Goal: Task Accomplishment & Management: Manage account settings

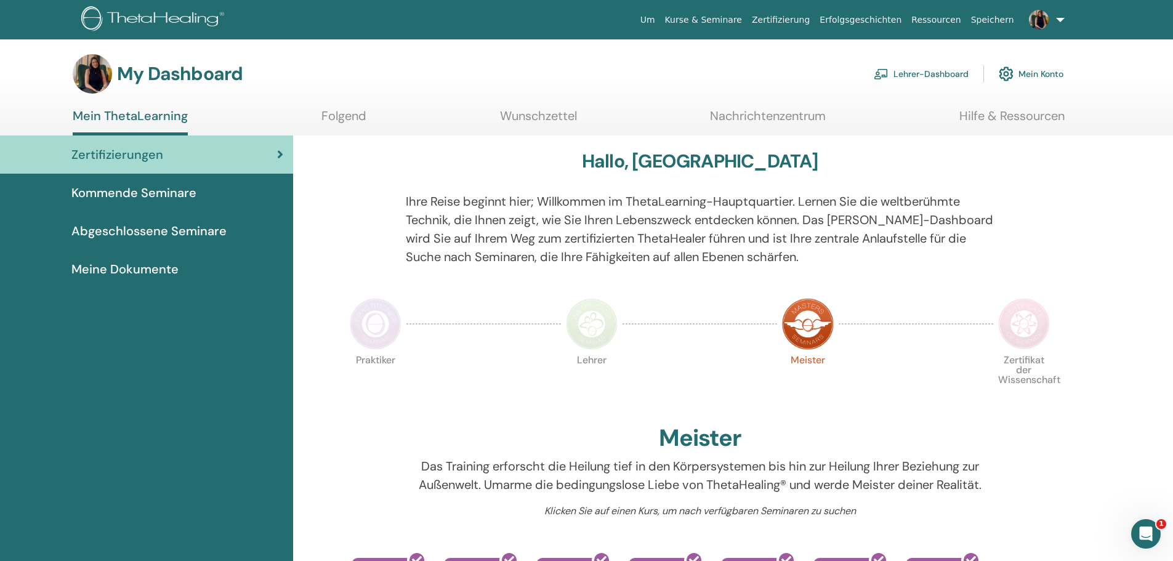
drag, startPoint x: 0, startPoint y: 0, endPoint x: 940, endPoint y: 76, distance: 943.4
click at [940, 76] on link "Lehrer-Dashboard" at bounding box center [921, 73] width 95 height 27
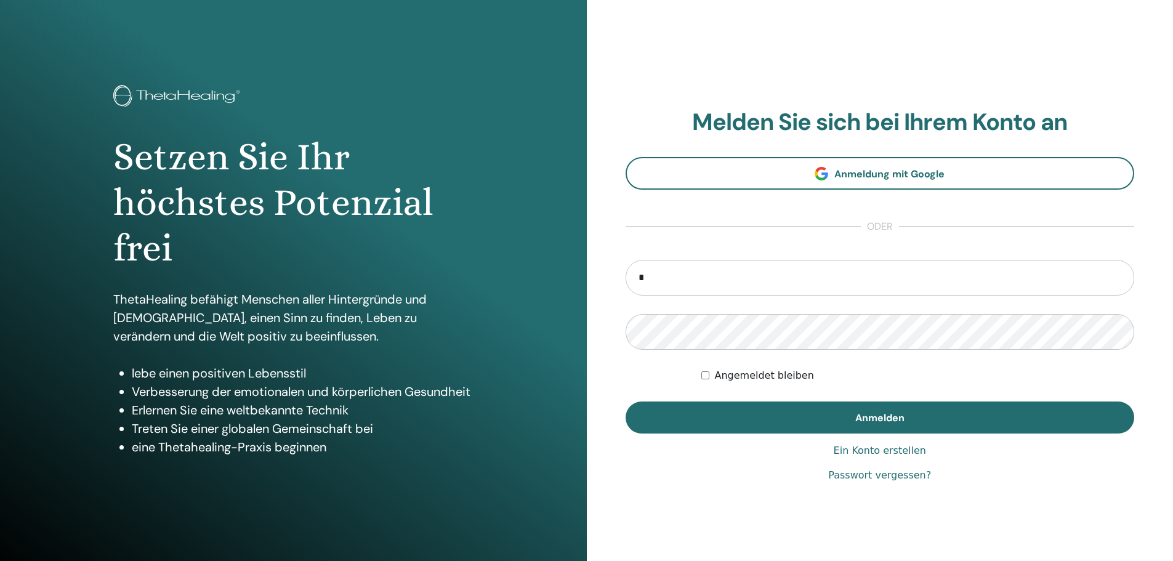
type input "**********"
click at [626, 402] on button "Anmelden" at bounding box center [880, 418] width 509 height 32
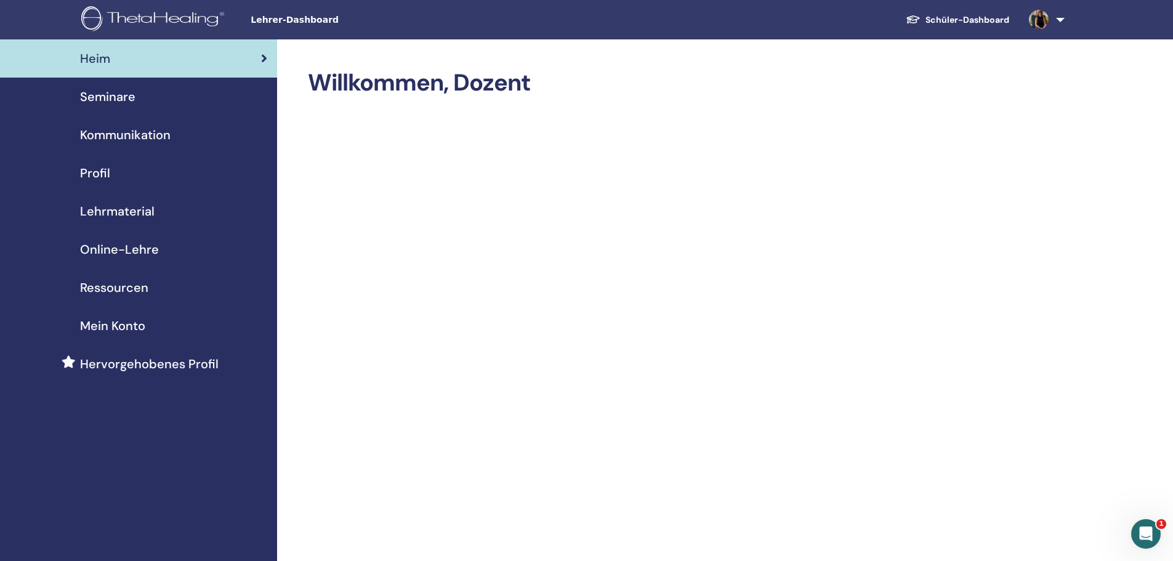
click at [123, 286] on span "Ressourcen" at bounding box center [114, 287] width 68 height 18
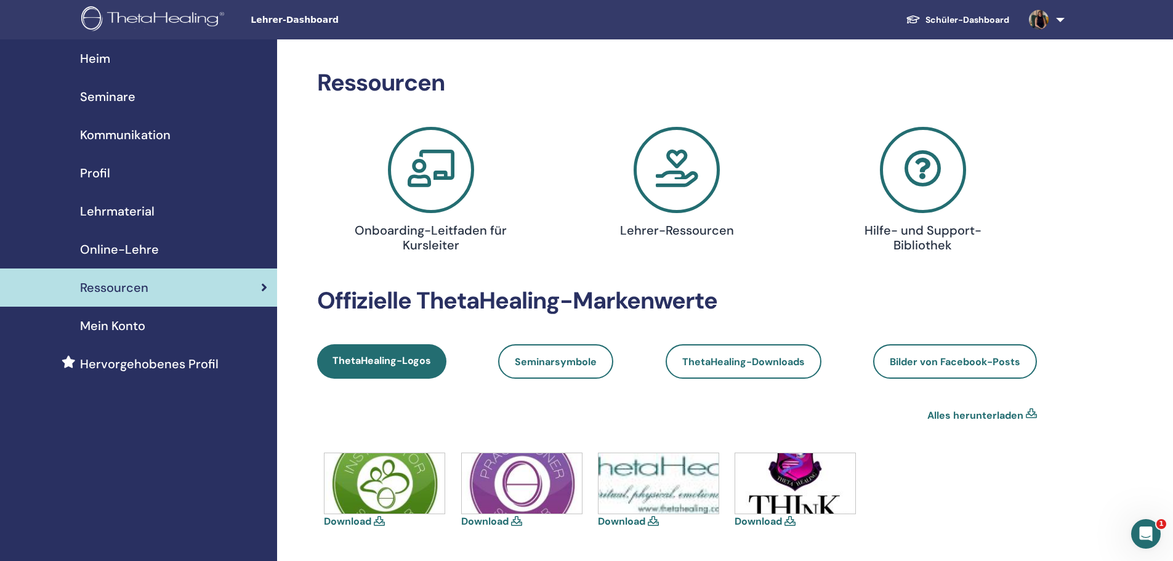
click at [107, 247] on span "Online-Lehre" at bounding box center [119, 249] width 79 height 18
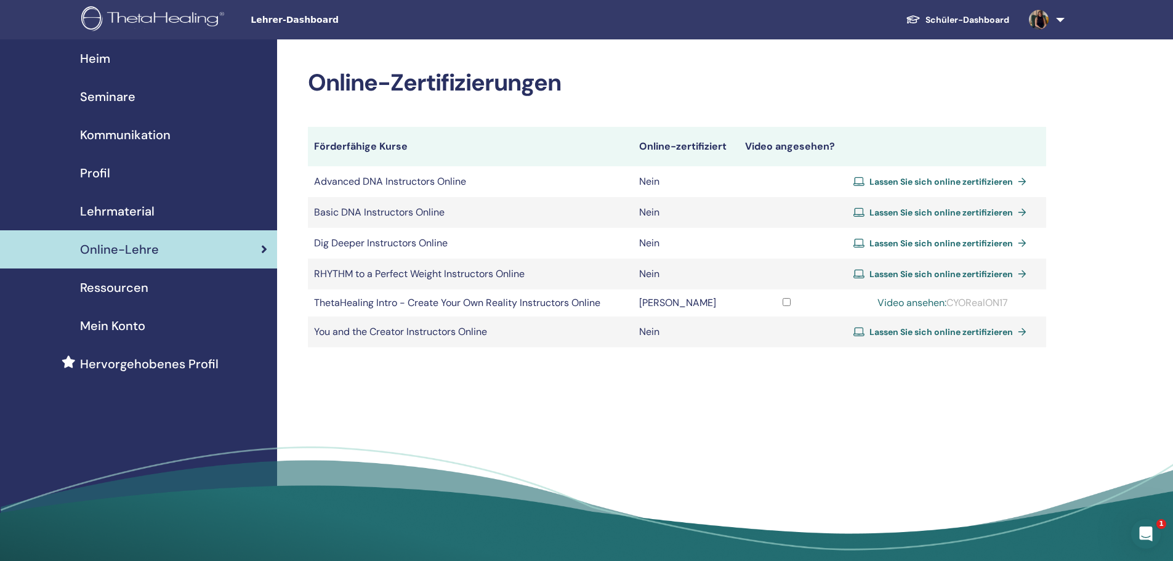
click at [114, 214] on span "Lehrmaterial" at bounding box center [117, 211] width 75 height 18
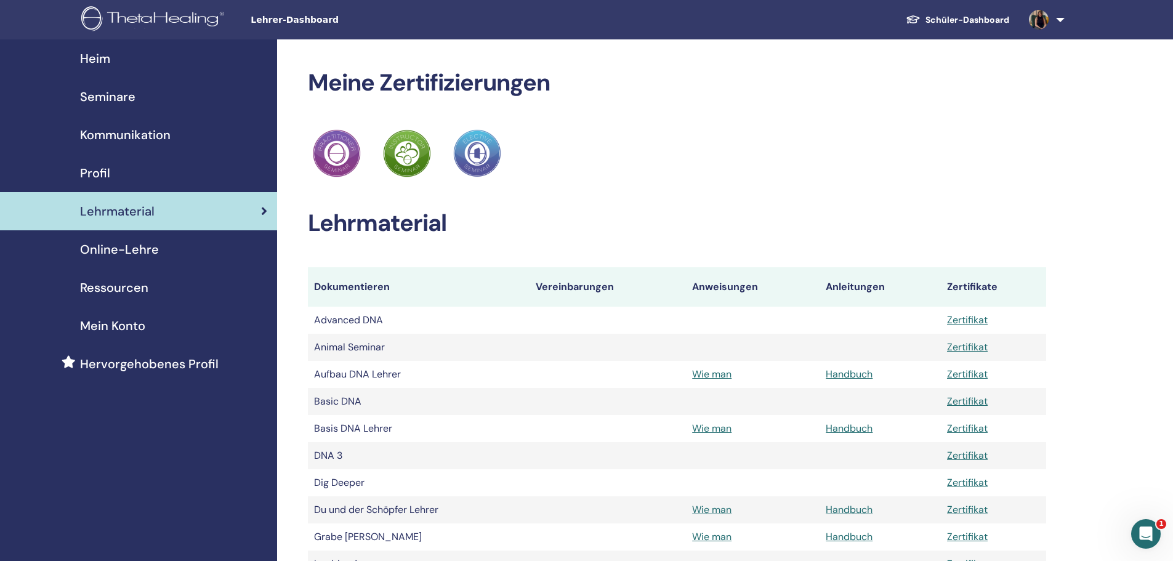
click at [92, 166] on span "Profil" at bounding box center [95, 173] width 30 height 18
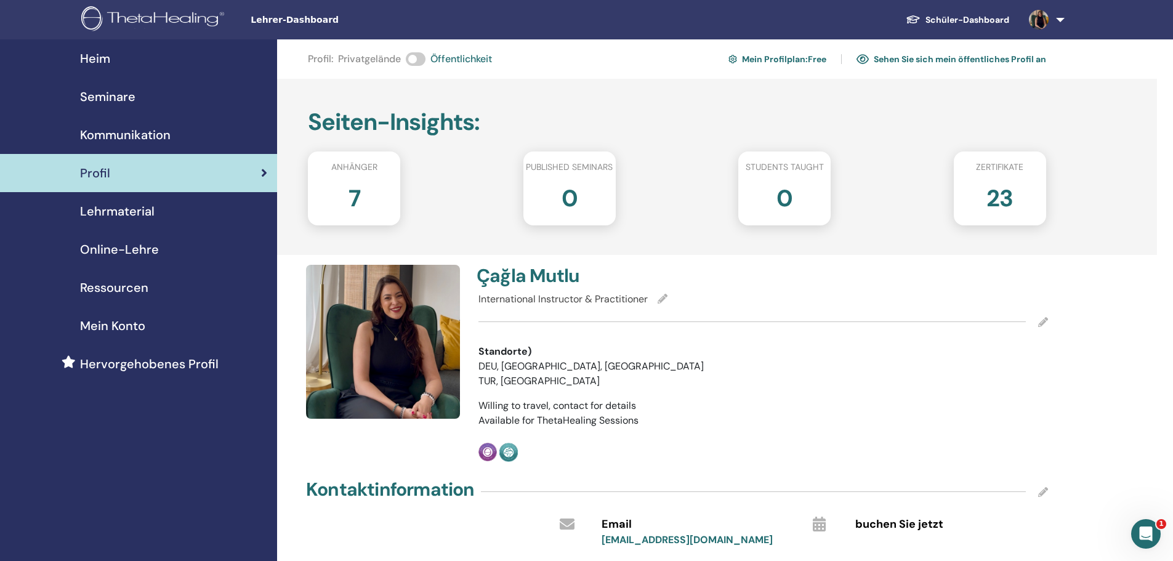
click at [111, 130] on span "Kommunikation" at bounding box center [125, 135] width 91 height 18
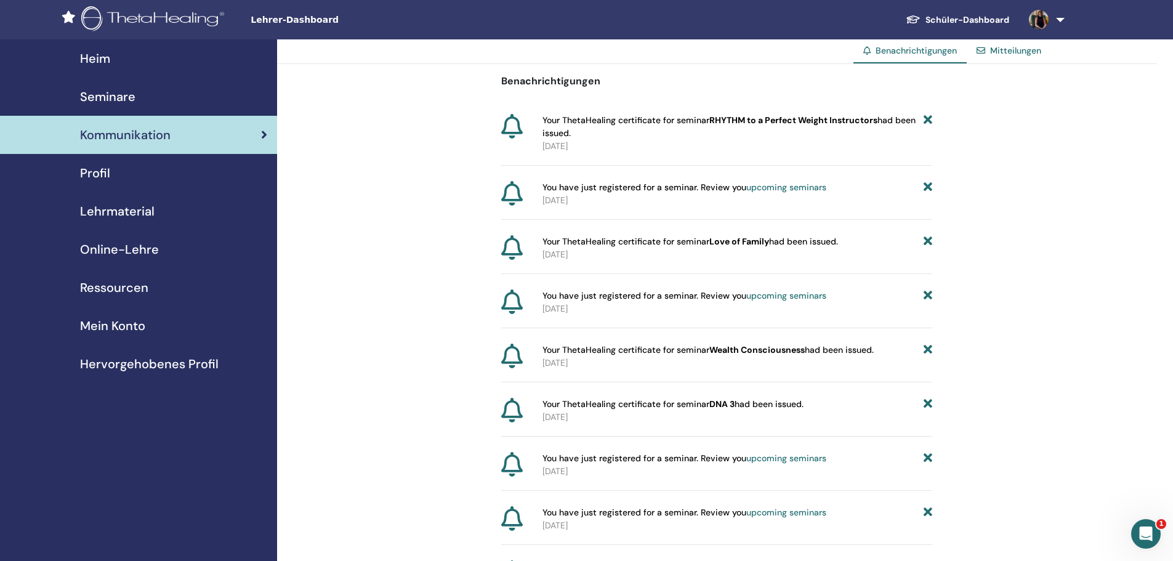
click at [119, 95] on span "Seminare" at bounding box center [107, 96] width 55 height 18
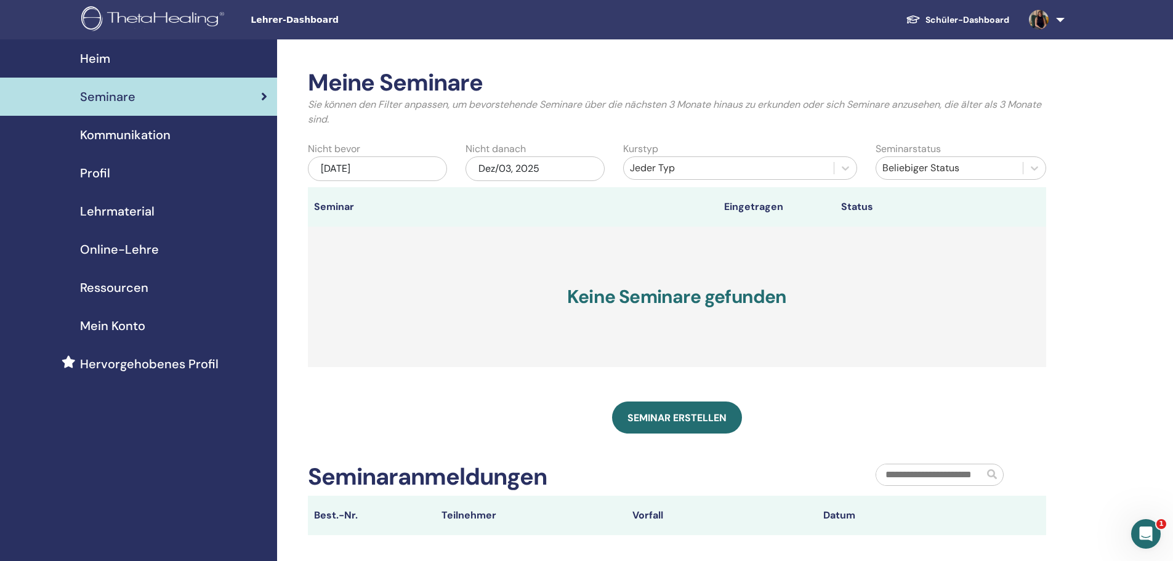
click at [116, 59] on div "Heim" at bounding box center [138, 58] width 257 height 18
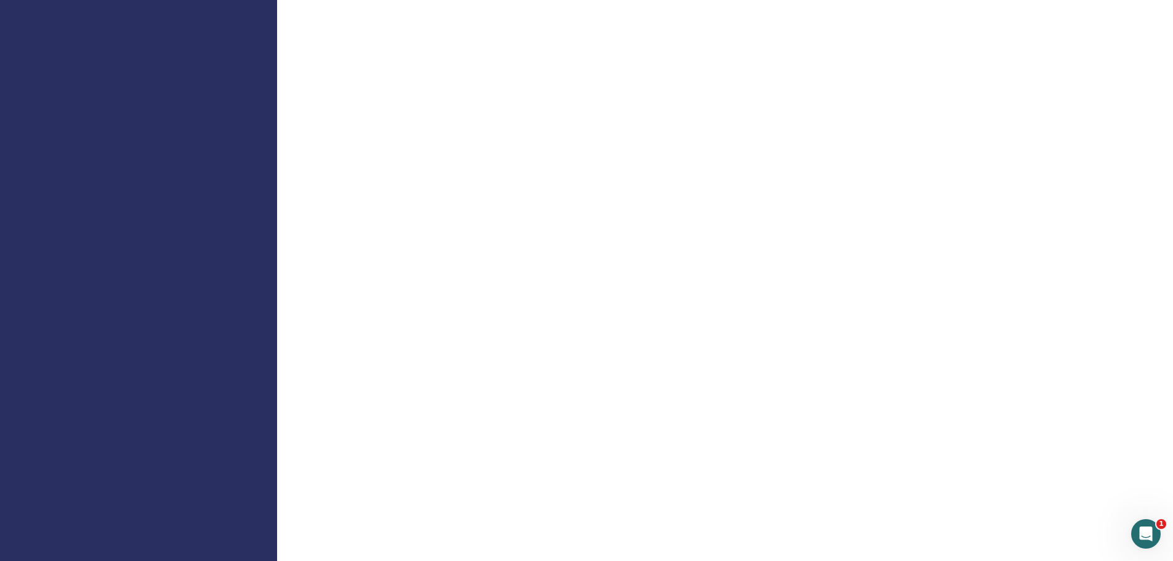
scroll to position [431, 0]
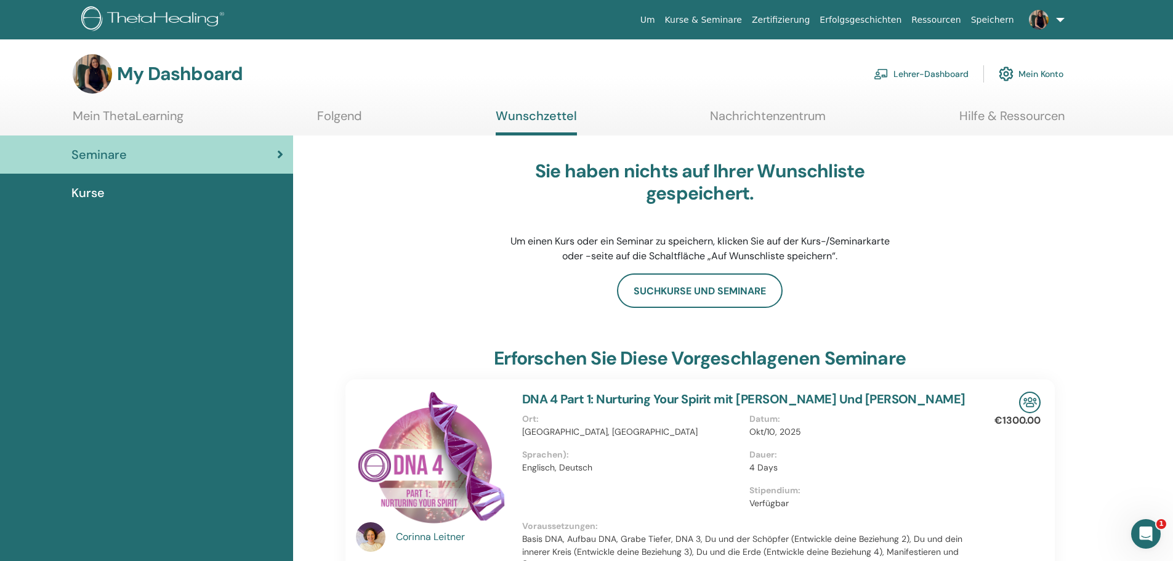
click at [100, 122] on link "Mein ThetaLearning" at bounding box center [128, 120] width 111 height 24
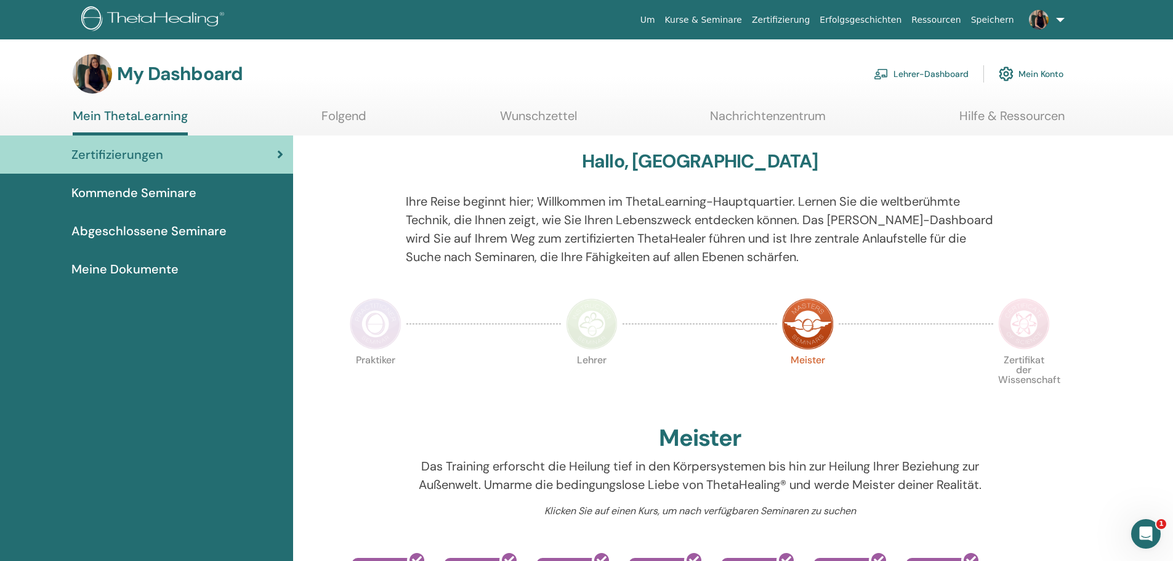
click at [327, 113] on link "Folgend" at bounding box center [343, 120] width 45 height 24
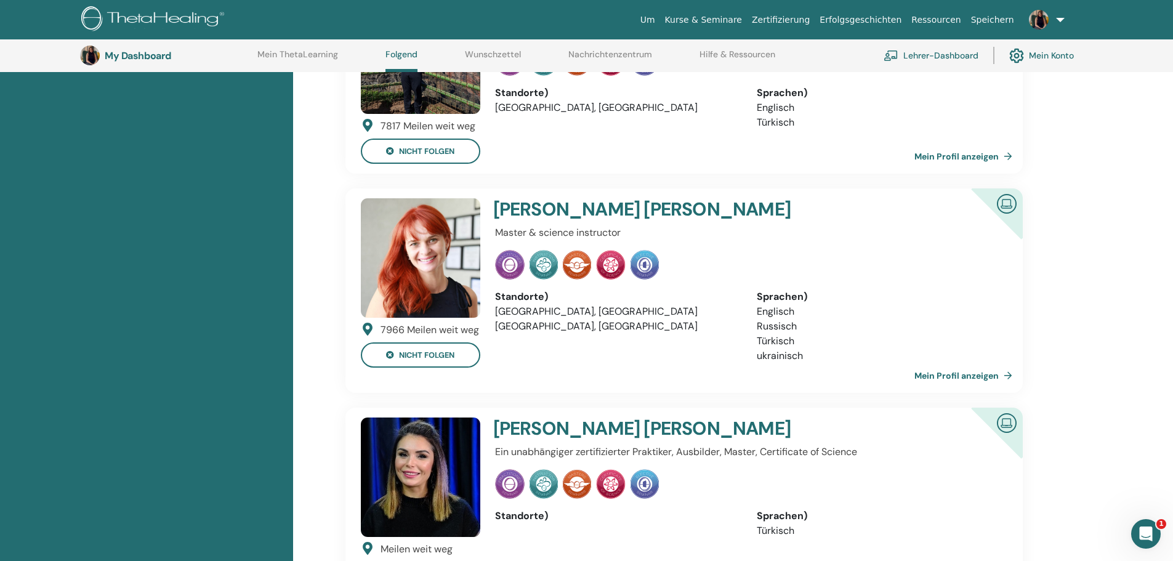
scroll to position [648, 0]
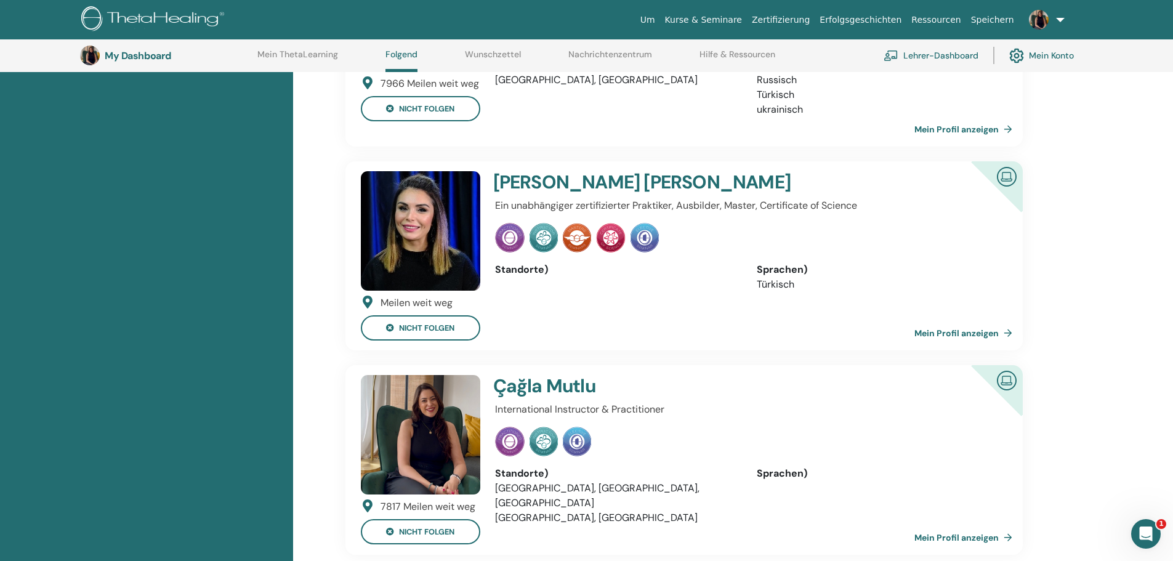
click at [974, 329] on link "Mein Profil anzeigen" at bounding box center [965, 333] width 103 height 25
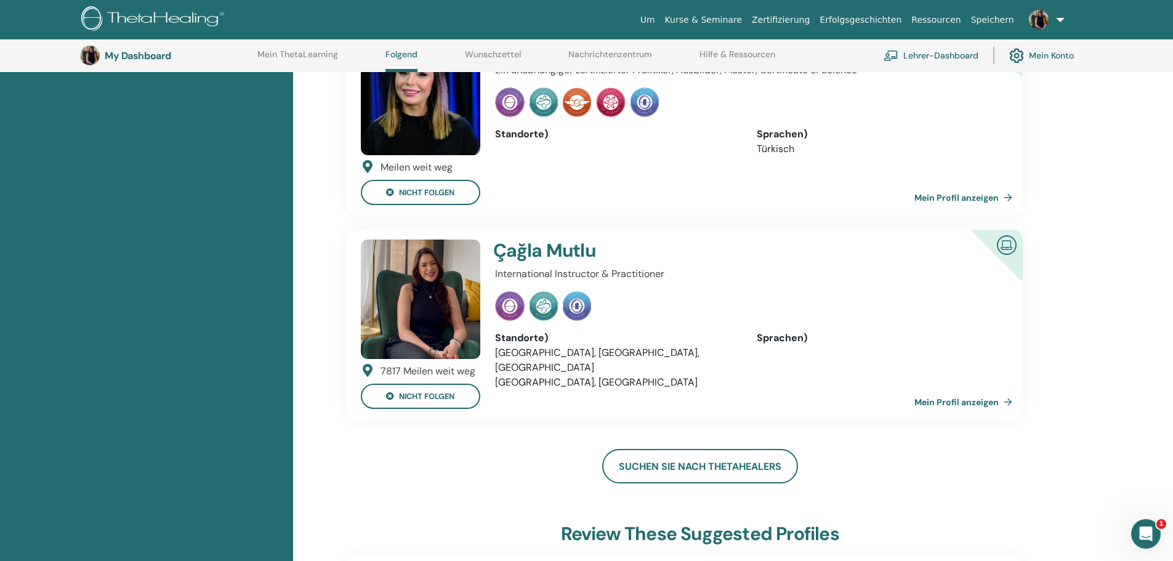
scroll to position [833, 0]
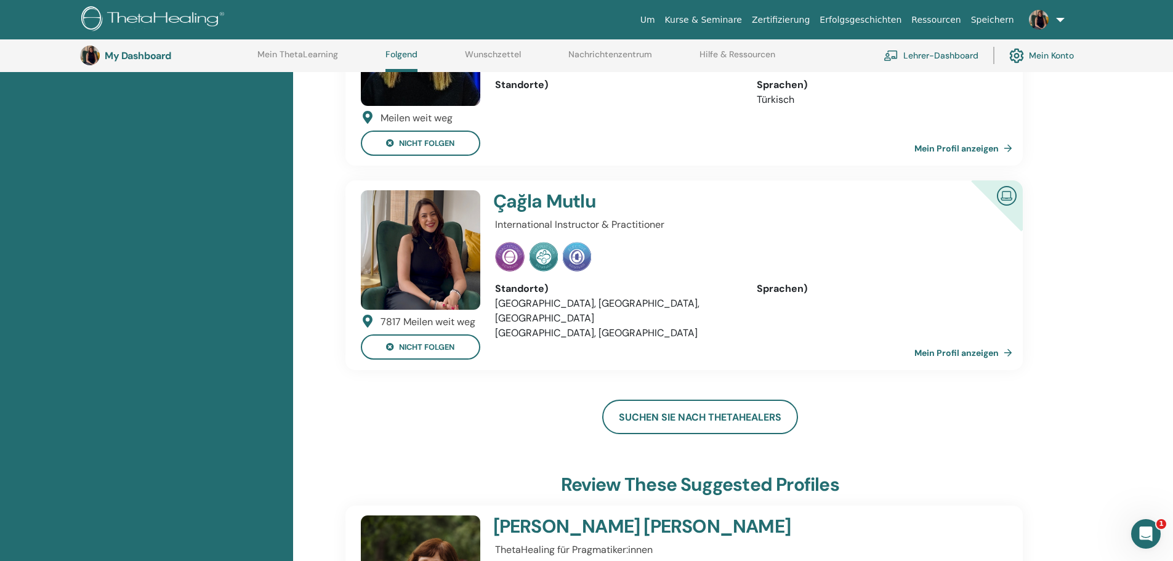
click at [962, 353] on link "Mein Profil anzeigen" at bounding box center [965, 353] width 103 height 25
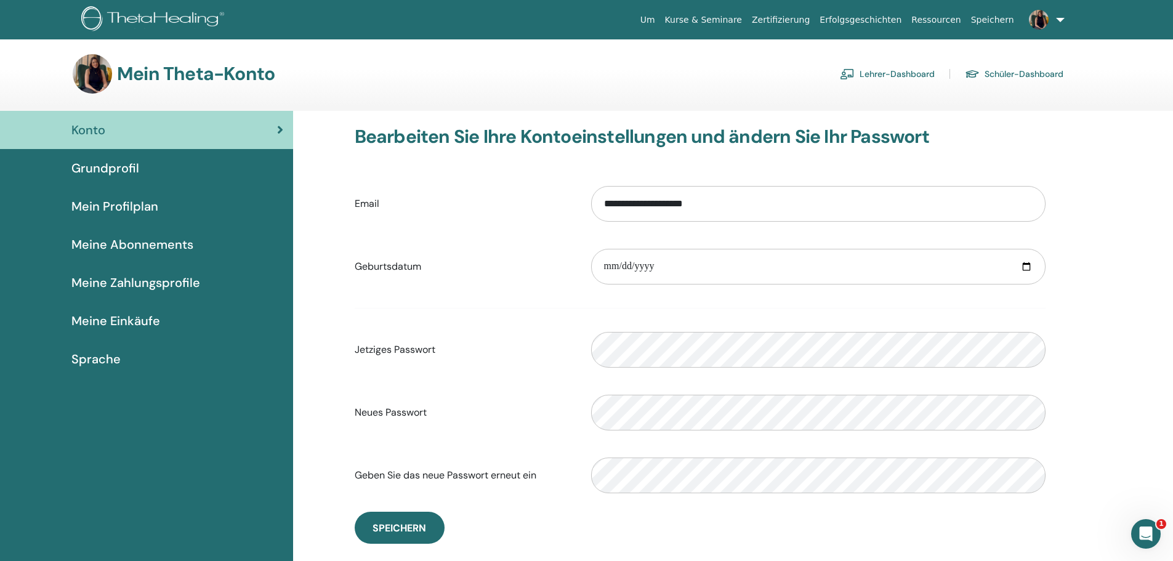
click at [84, 164] on span "Grundprofil" at bounding box center [105, 168] width 68 height 18
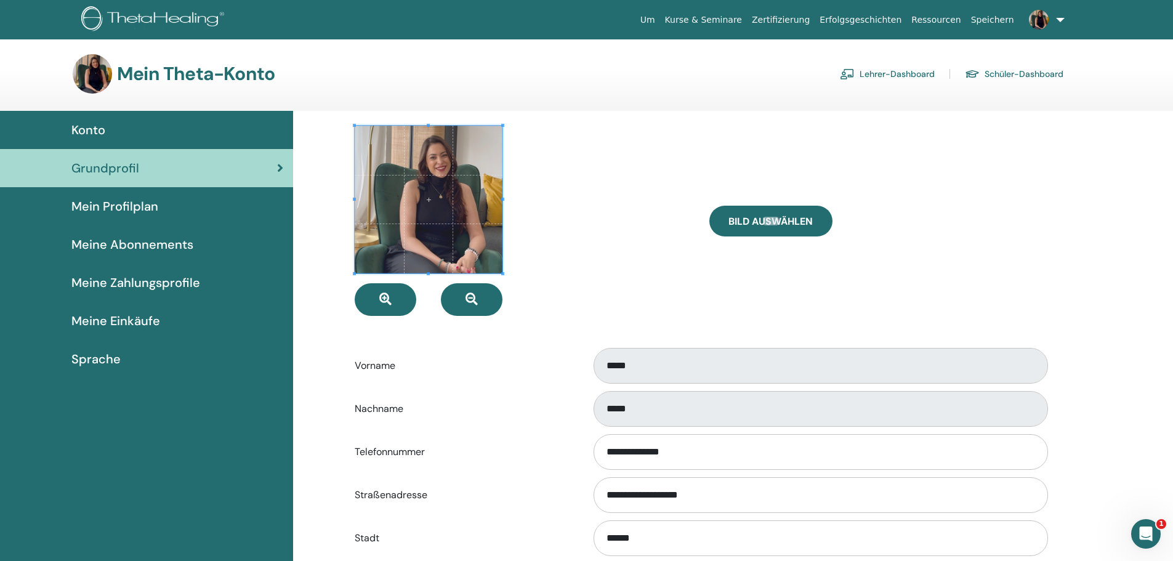
click at [115, 210] on span "Mein Profilplan" at bounding box center [114, 206] width 87 height 18
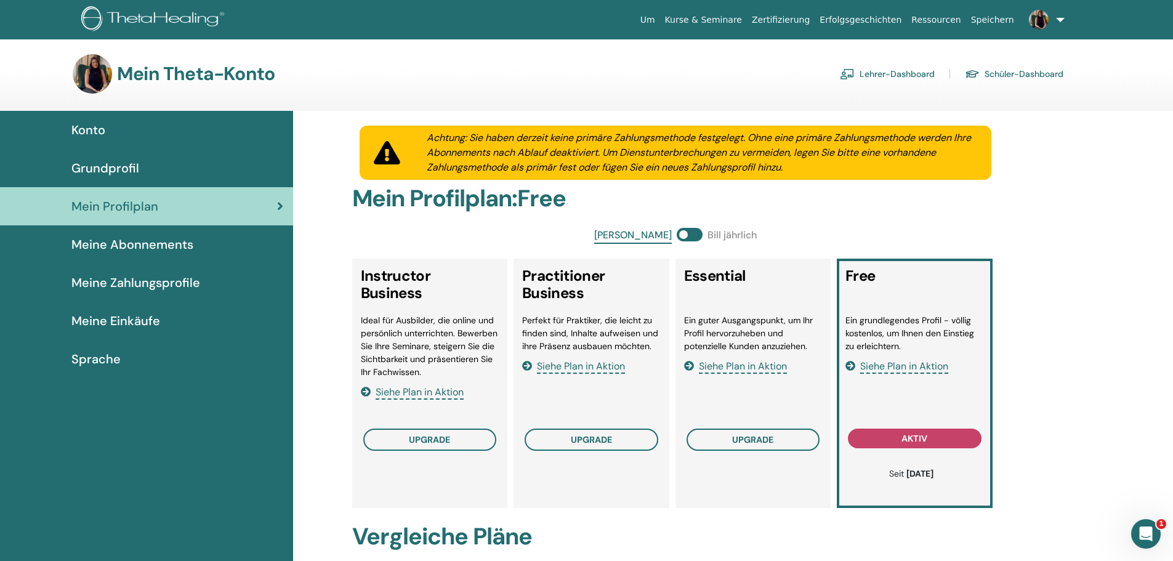
click at [87, 245] on span "Meine Abonnements" at bounding box center [132, 244] width 122 height 18
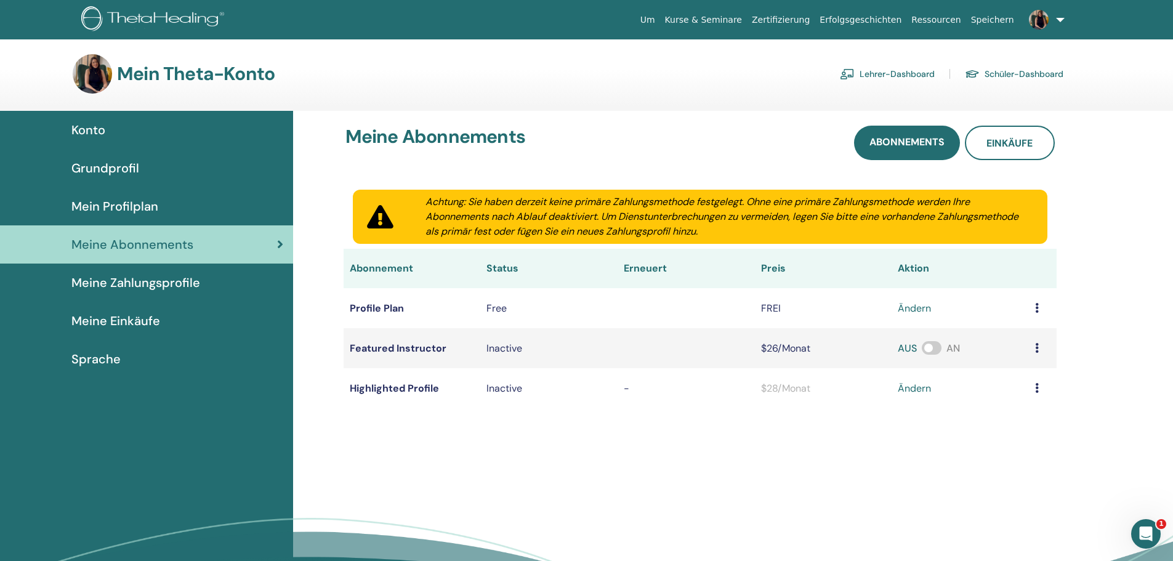
click at [96, 289] on span "Meine Zahlungsprofile" at bounding box center [135, 282] width 129 height 18
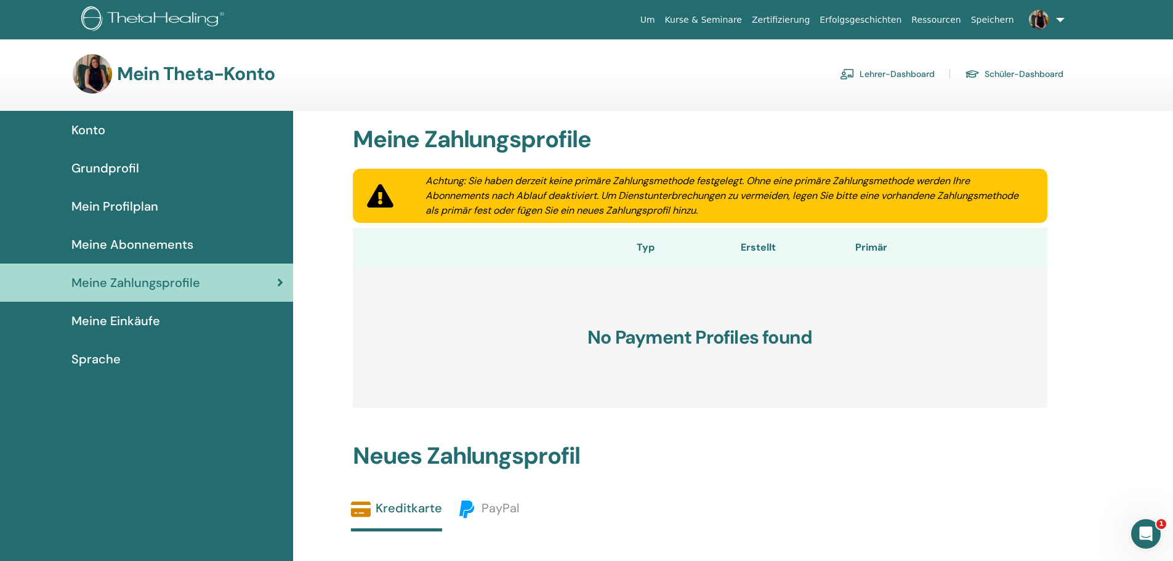
click at [97, 320] on span "Meine Einkäufe" at bounding box center [115, 321] width 89 height 18
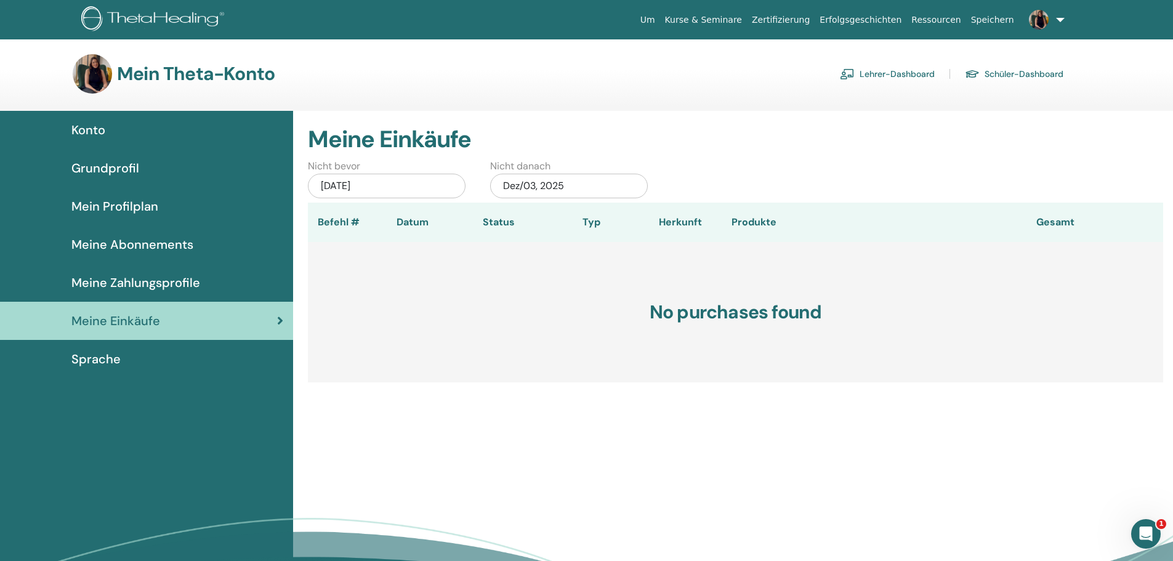
click at [105, 357] on span "Sprache" at bounding box center [95, 359] width 49 height 18
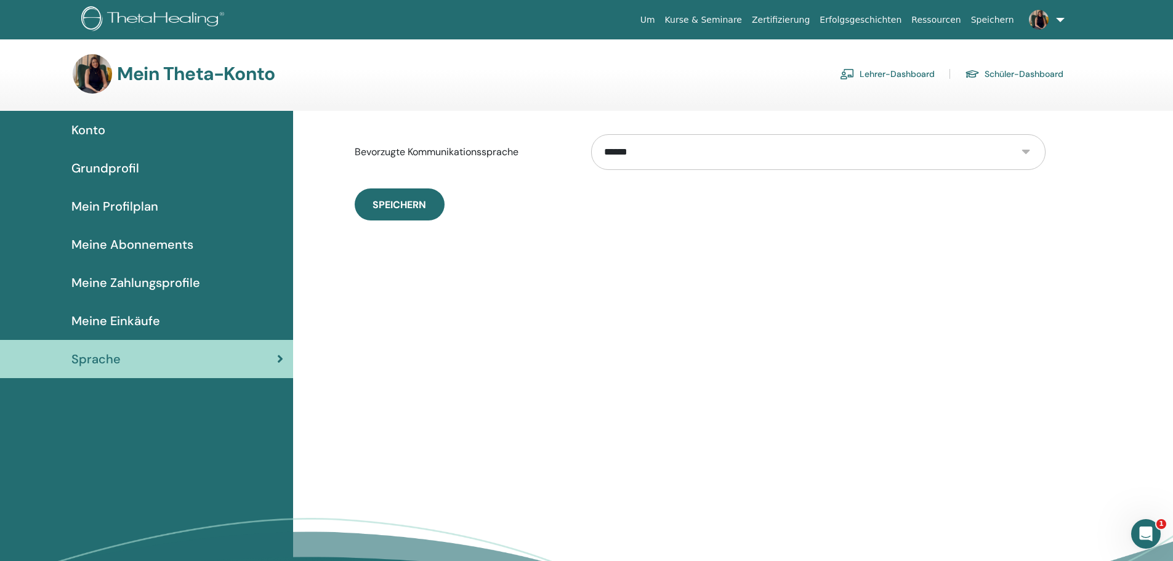
click at [134, 164] on span "Grundprofil" at bounding box center [105, 168] width 68 height 18
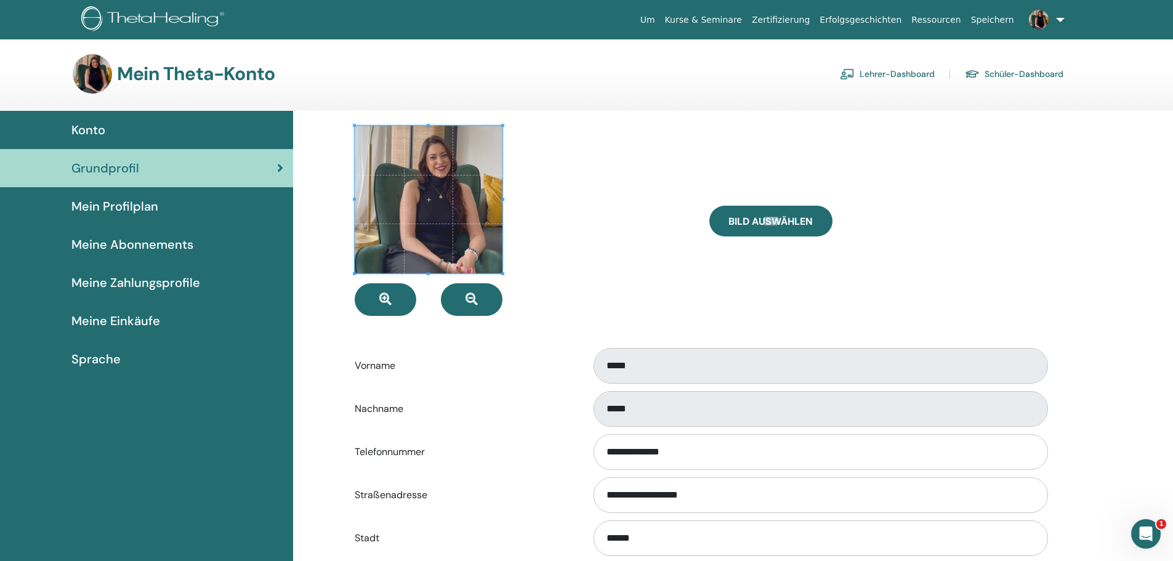
click at [176, 133] on div "Konto" at bounding box center [146, 130] width 273 height 18
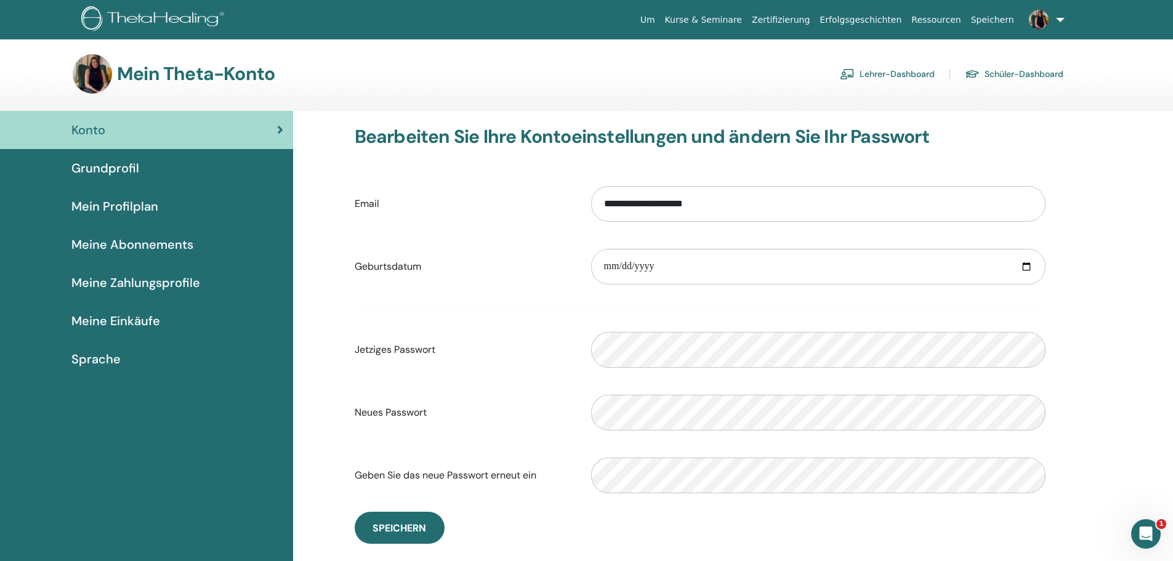
drag, startPoint x: 0, startPoint y: 0, endPoint x: 125, endPoint y: 206, distance: 241.2
click at [125, 206] on span "Mein Profilplan" at bounding box center [114, 206] width 87 height 18
